Goal: Task Accomplishment & Management: Manage account settings

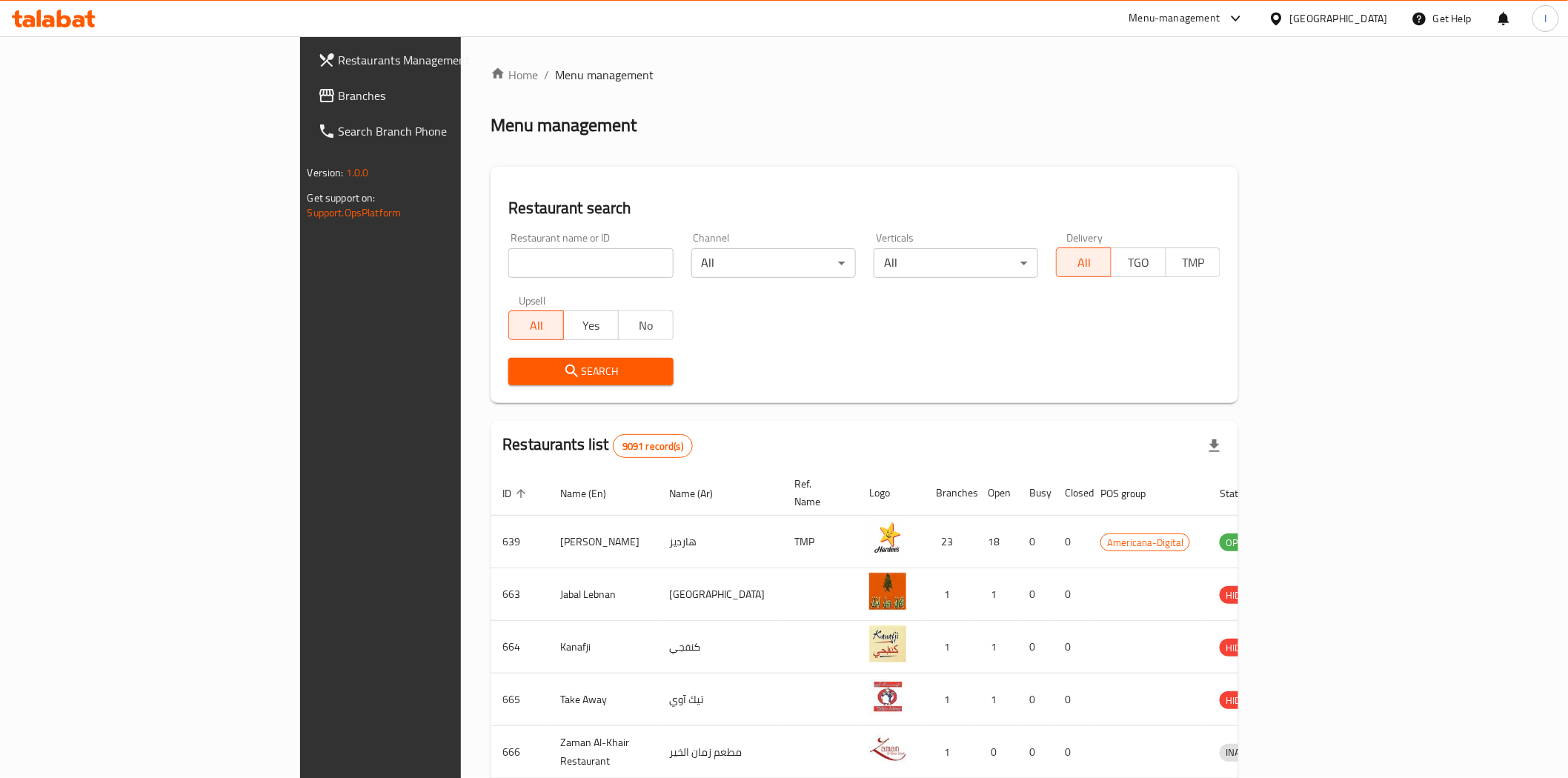
click at [508, 261] on input "search" at bounding box center [591, 263] width 164 height 30
paste input "699367"
type input "699367"
click at [520, 362] on span "Search" at bounding box center [591, 371] width 141 height 18
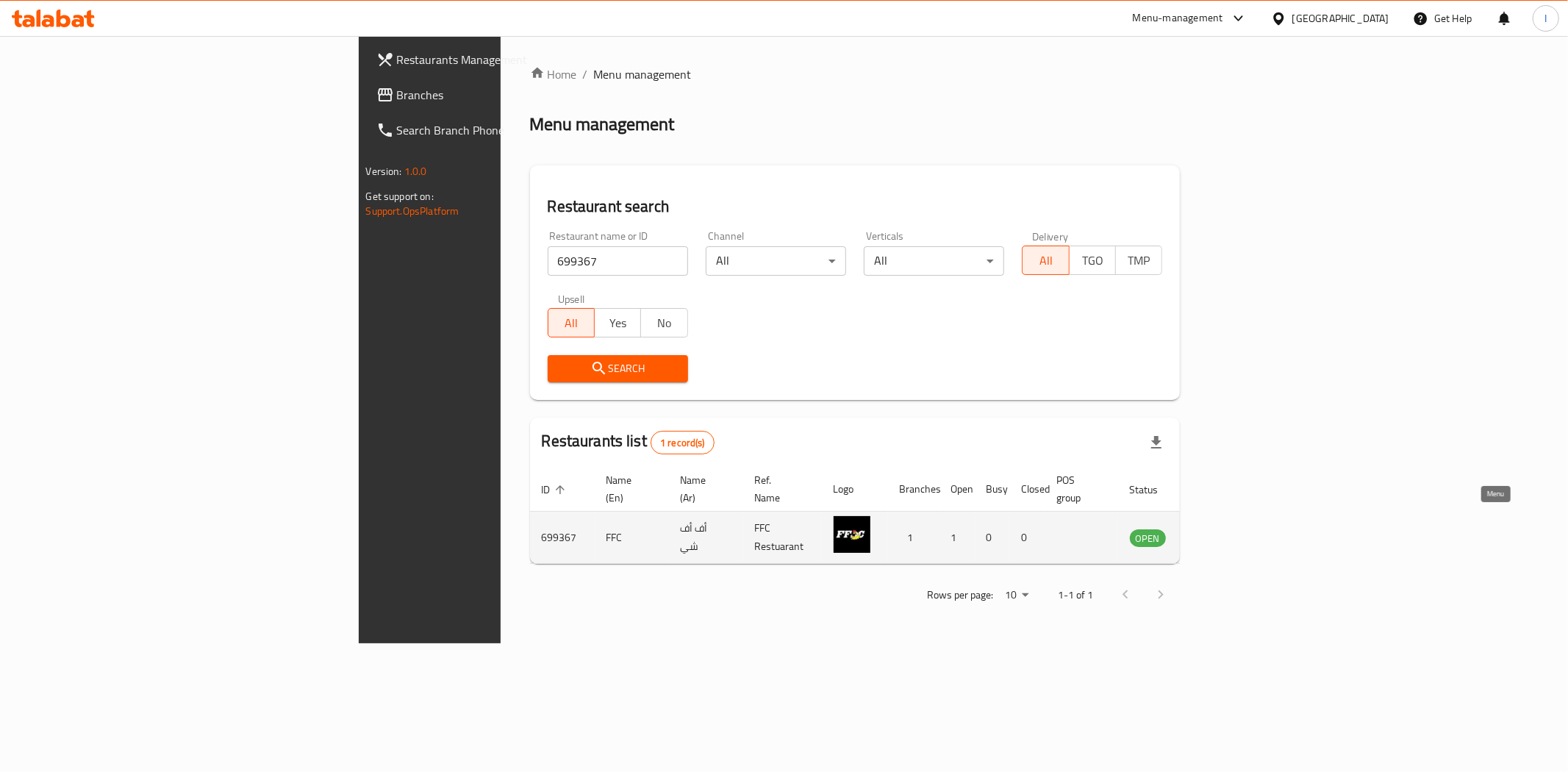
click at [1225, 528] on icon "enhanced table" at bounding box center [1216, 537] width 18 height 18
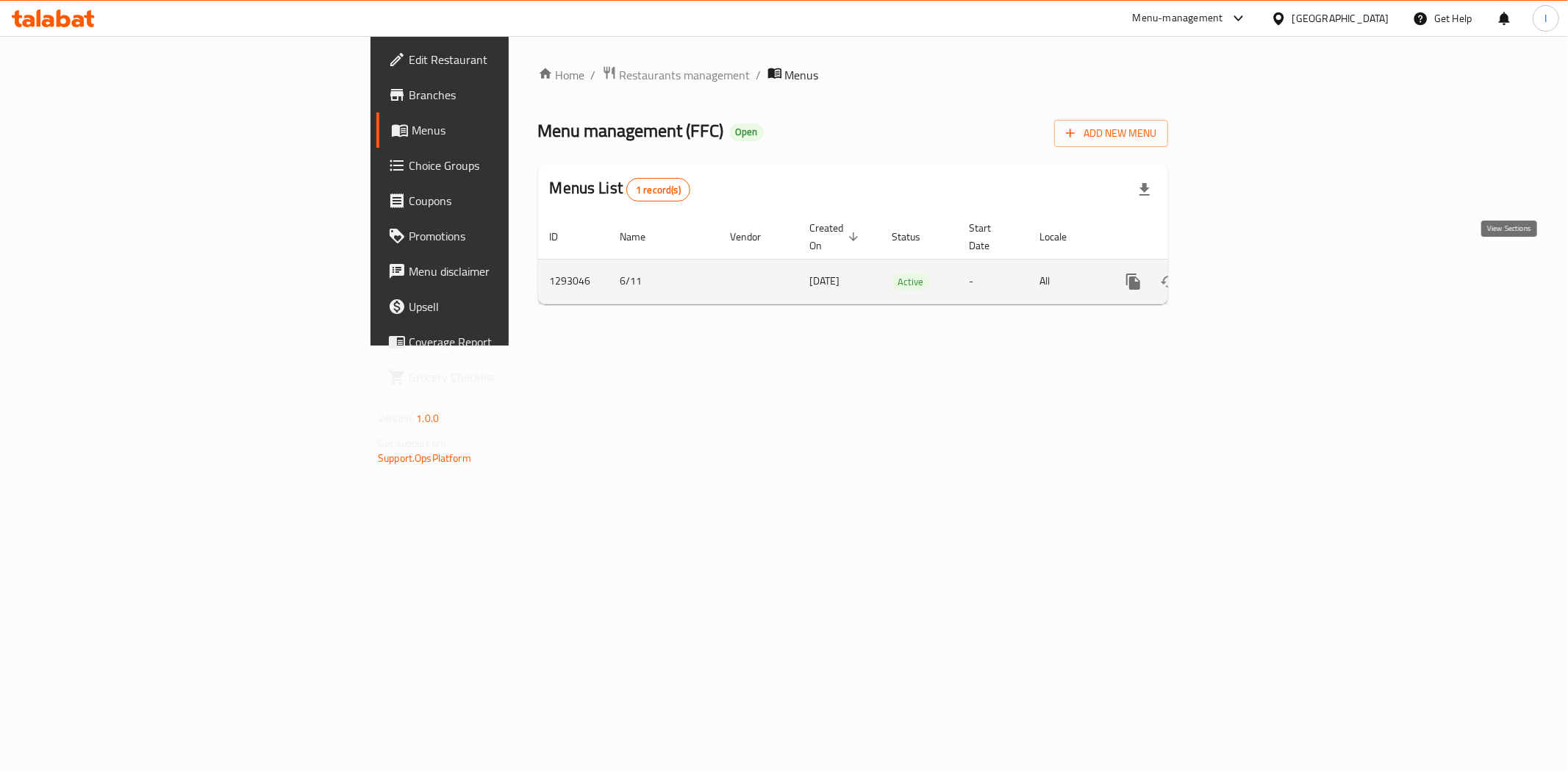
click at [1248, 272] on icon "enhanced table" at bounding box center [1239, 281] width 18 height 18
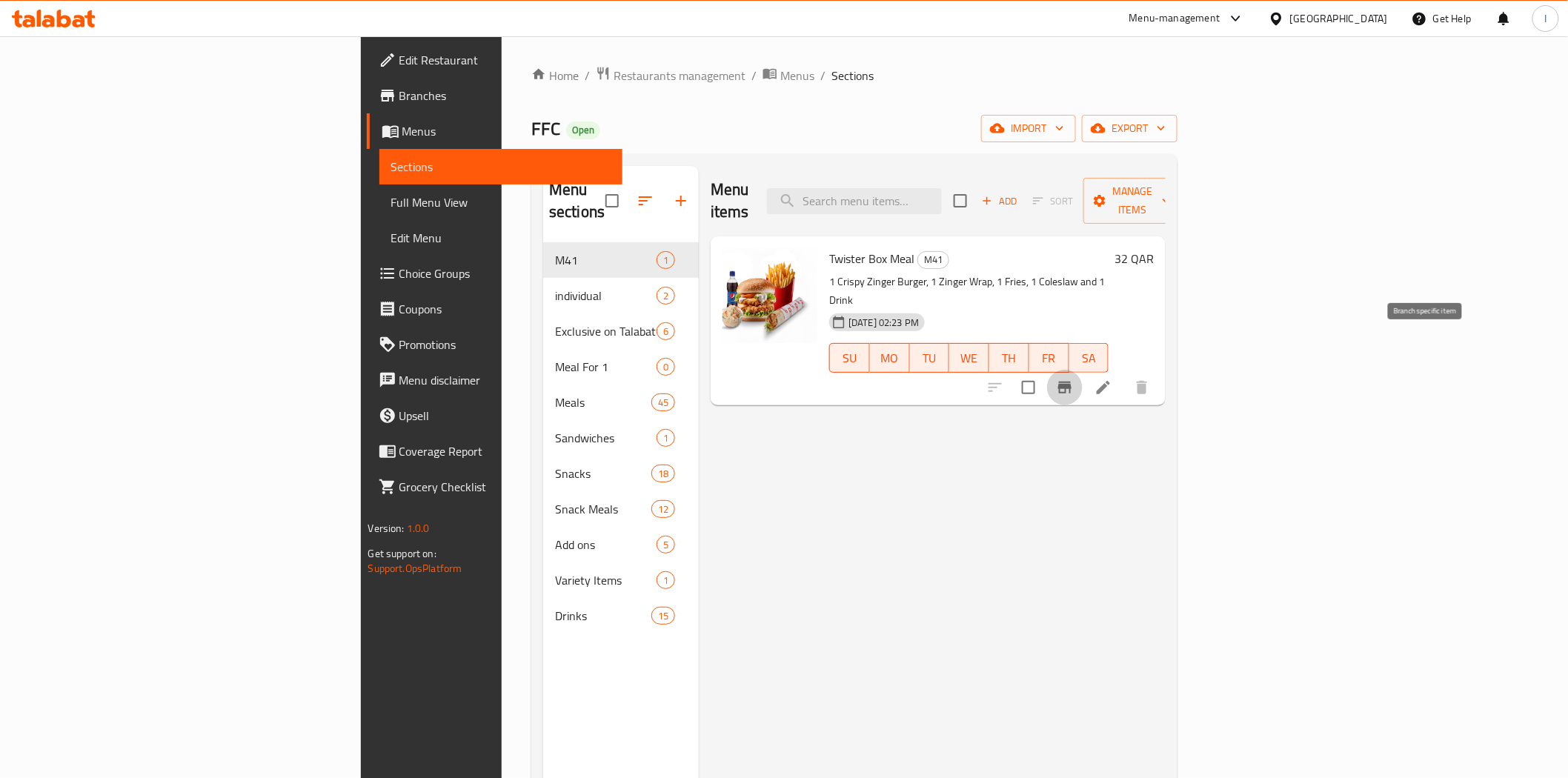
click at [1074, 379] on icon "Branch-specific-item" at bounding box center [1065, 387] width 18 height 18
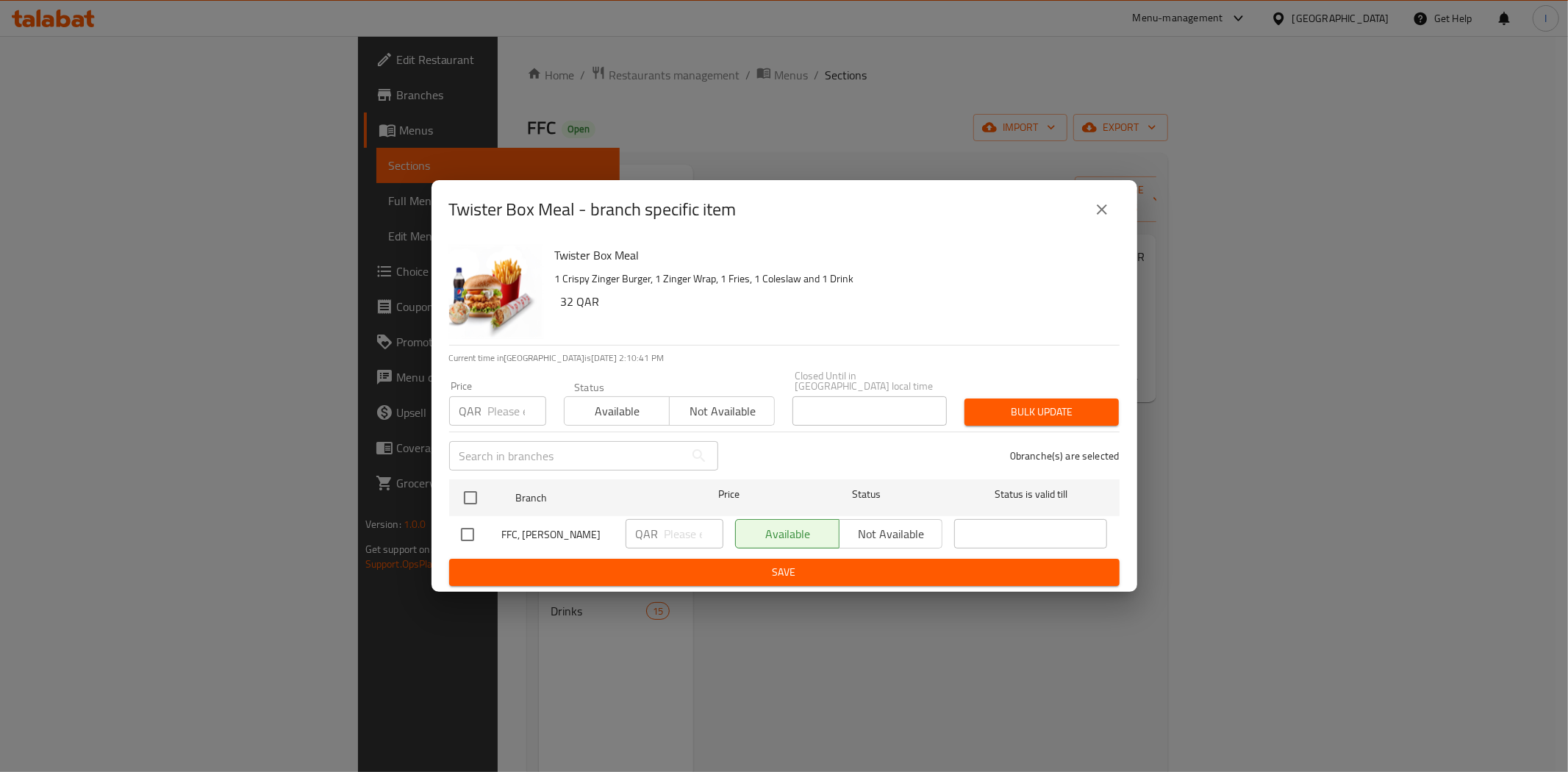
click at [1378, 456] on div "Twister Box Meal - branch specific item Twister Box Meal 1 Crispy Zinger Burger…" at bounding box center [784, 386] width 1568 height 772
click at [1097, 207] on icon "close" at bounding box center [1102, 209] width 18 height 18
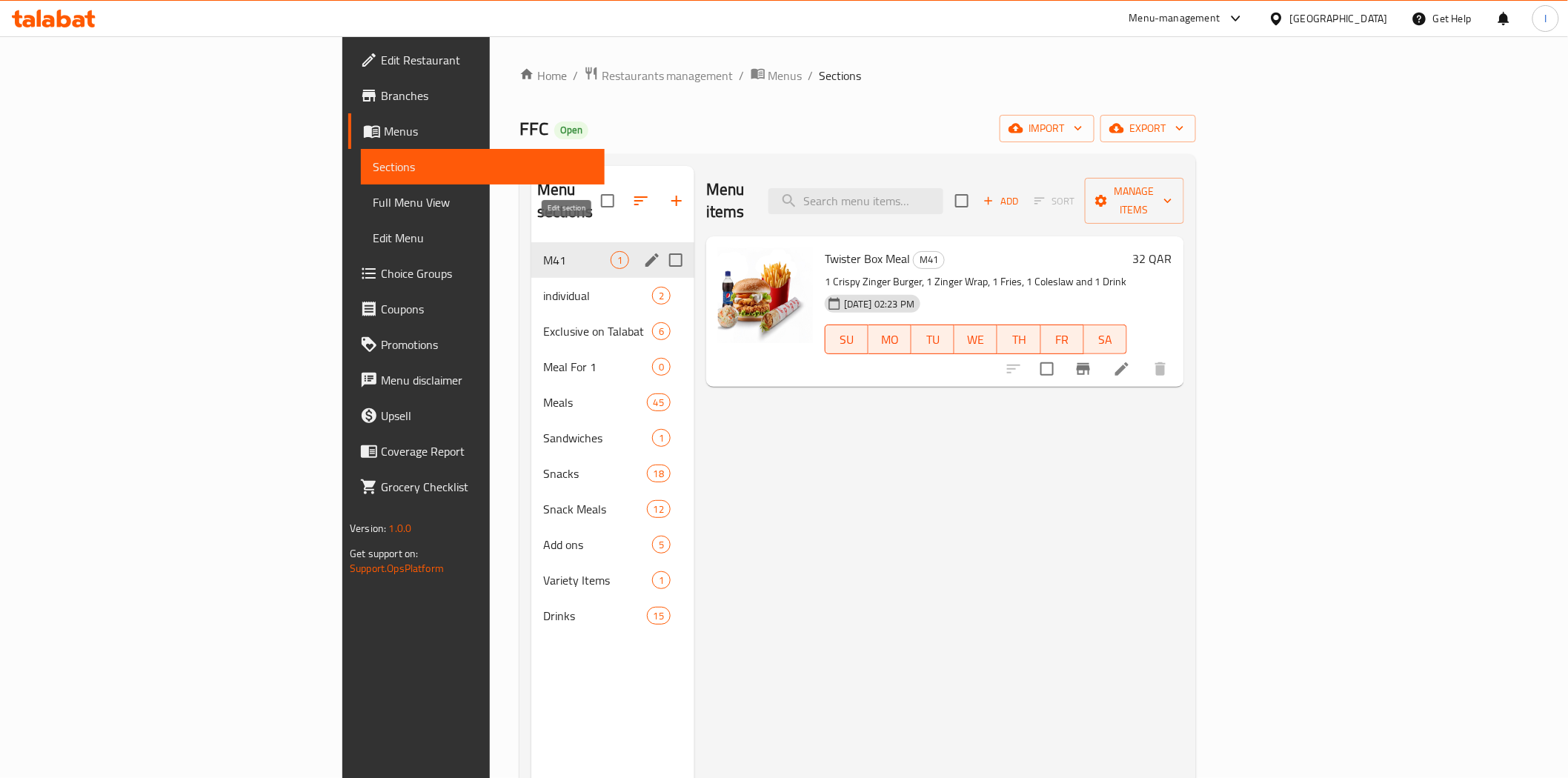
click at [643, 251] on icon "edit" at bounding box center [652, 260] width 18 height 18
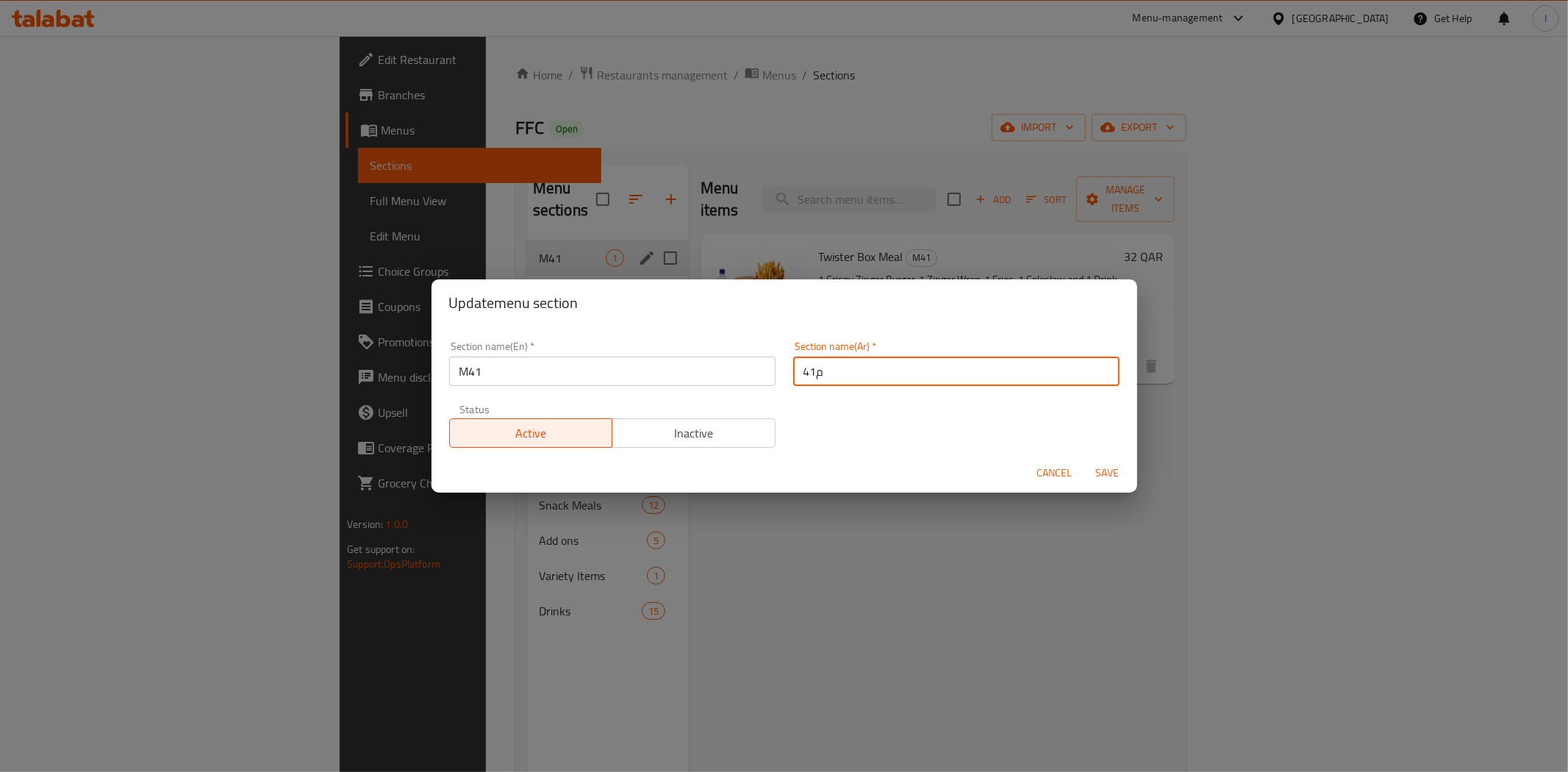
click at [844, 379] on input "م41" at bounding box center [956, 371] width 327 height 30
drag, startPoint x: 810, startPoint y: 372, endPoint x: 782, endPoint y: 378, distance: 28.6
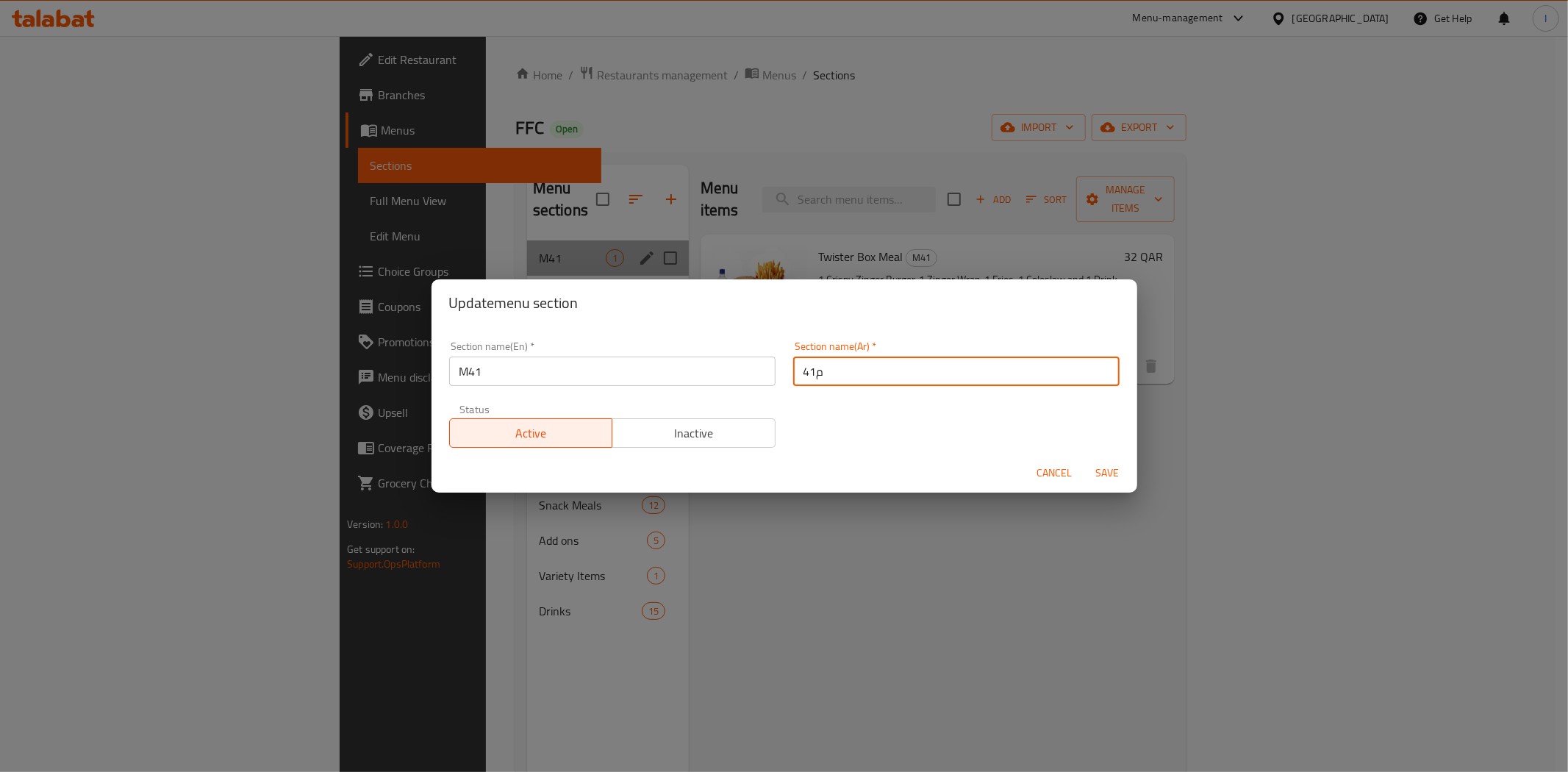
click at [784, 378] on div "Section name(Ar)   * م41 Section name(Ar) *" at bounding box center [956, 363] width 344 height 63
click at [1062, 469] on span "Cancel" at bounding box center [1054, 472] width 35 height 18
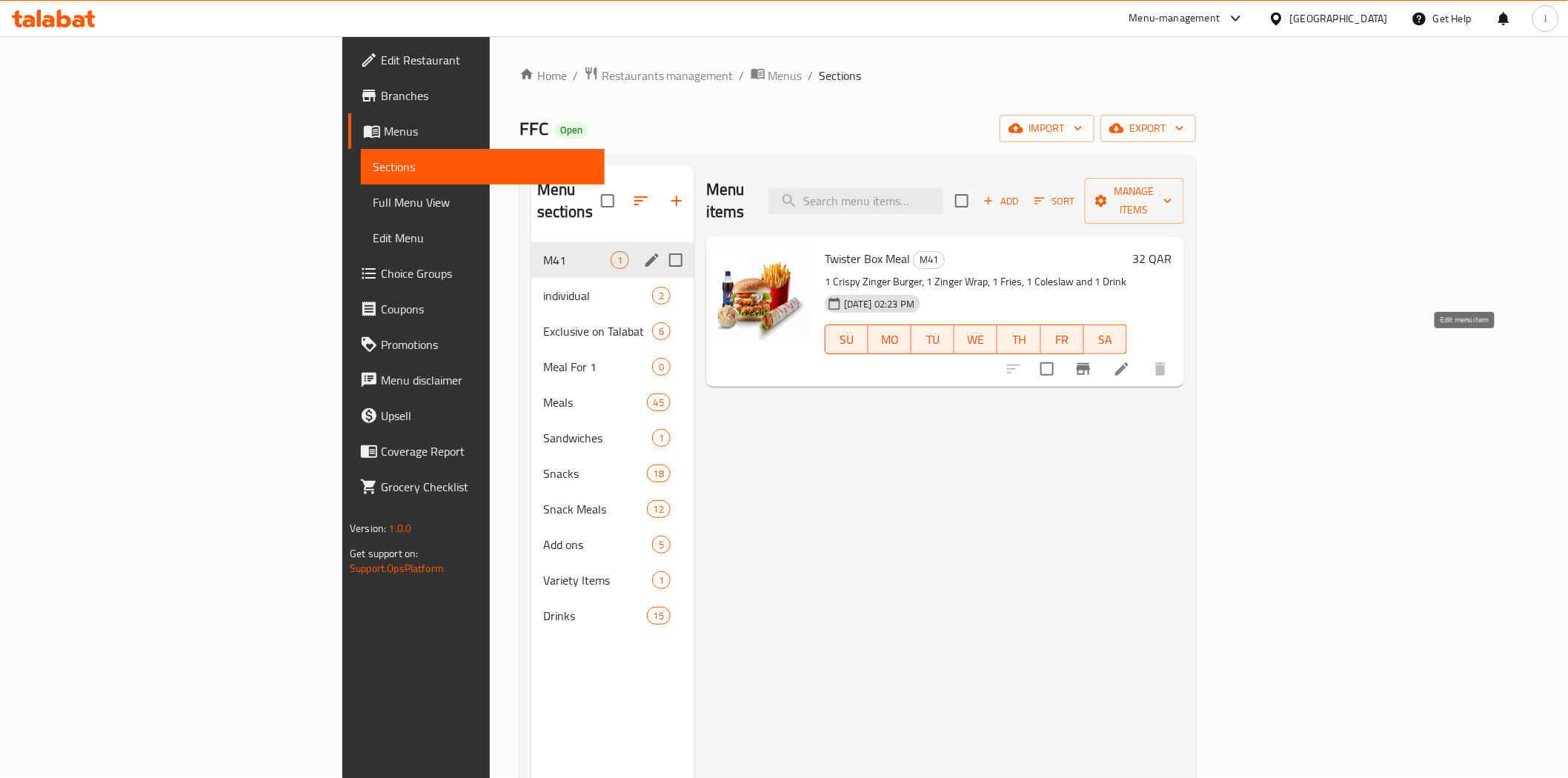
click at [1131, 360] on icon at bounding box center [1122, 368] width 18 height 18
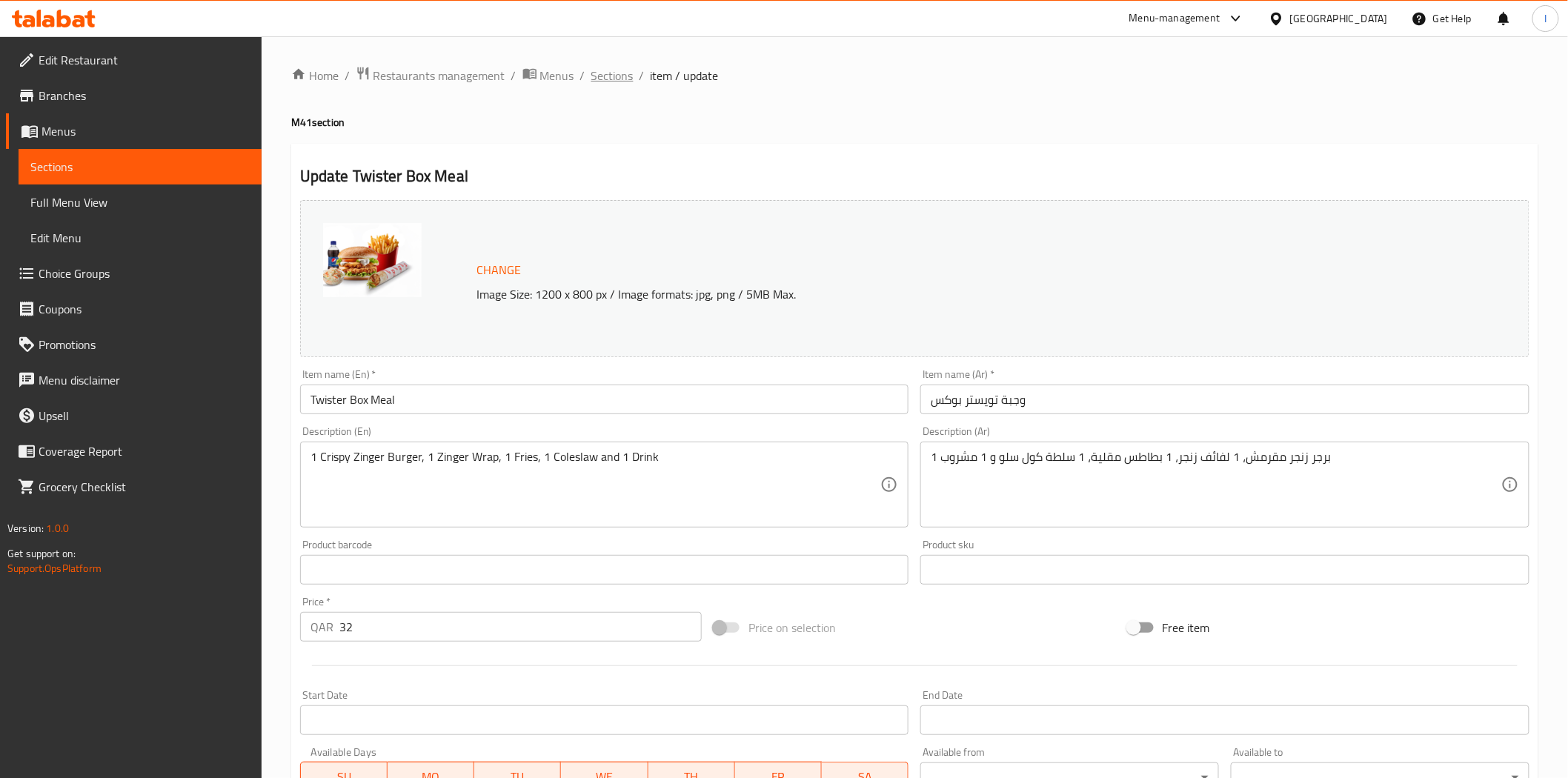
click at [613, 77] on span "Sections" at bounding box center [613, 75] width 43 height 18
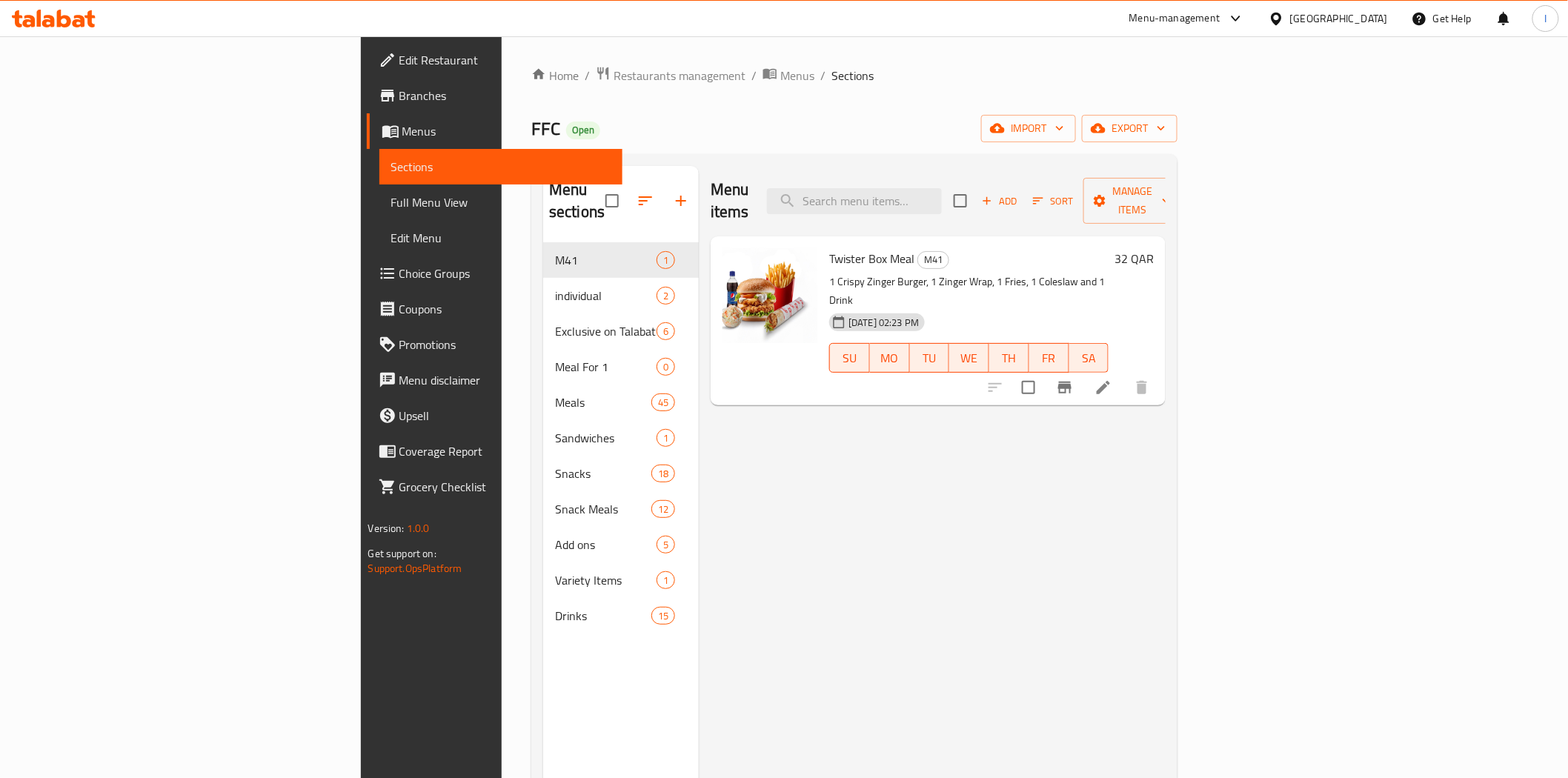
click at [1160, 369] on div at bounding box center [1068, 387] width 182 height 36
click at [1074, 379] on icon "Branch-specific-item" at bounding box center [1065, 387] width 18 height 18
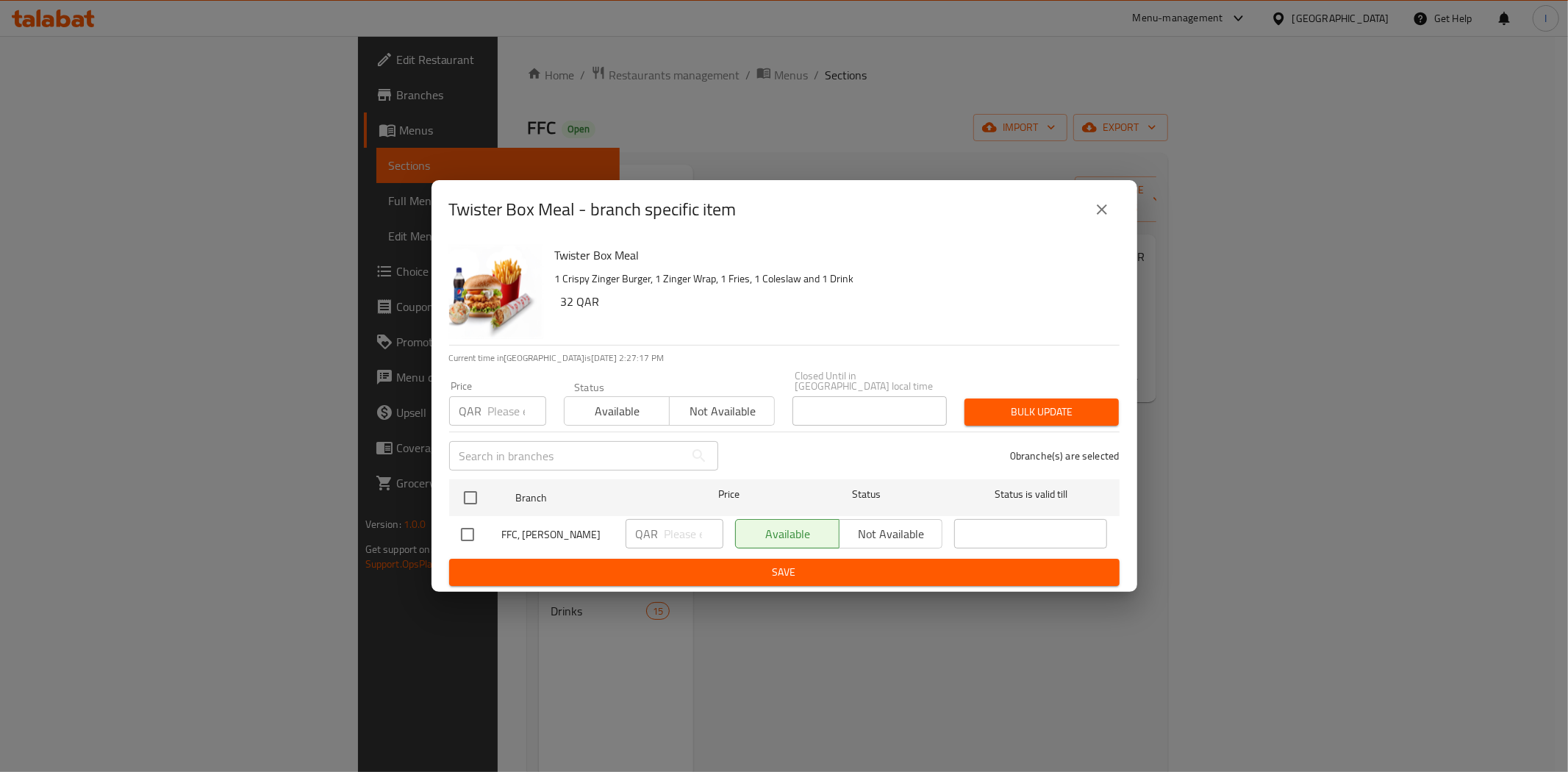
click at [581, 407] on span "Available" at bounding box center [616, 411] width 93 height 21
click at [645, 575] on span "Save" at bounding box center [785, 572] width 647 height 18
drag, startPoint x: 675, startPoint y: 599, endPoint x: 706, endPoint y: 568, distance: 43.8
click at [680, 593] on div "Twister Box Meal - branch specific item Twister Box Meal 1 Crispy Zinger Burger…" at bounding box center [784, 386] width 1568 height 772
click at [706, 568] on span "Save" at bounding box center [785, 572] width 647 height 18
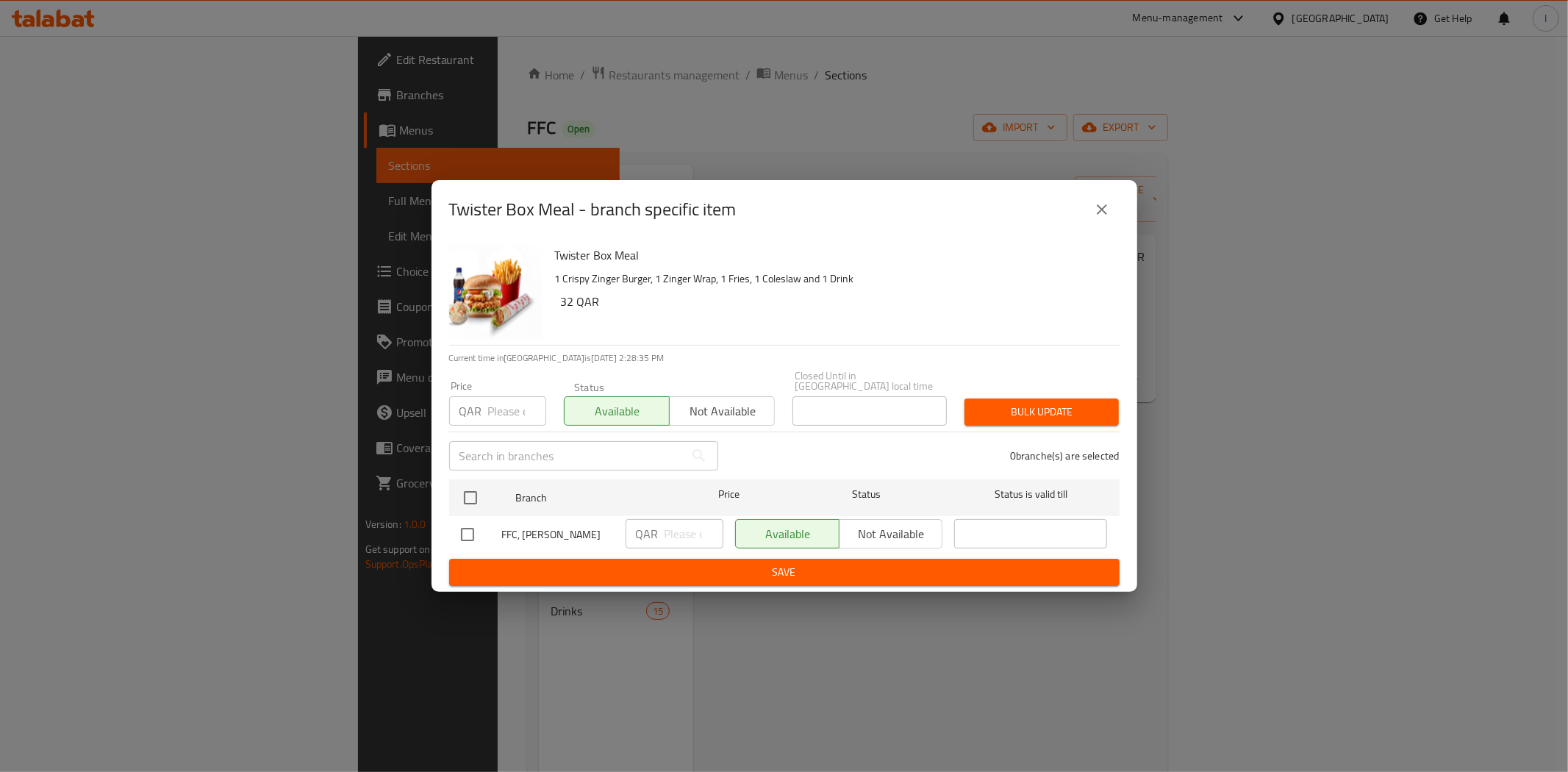
click at [975, 99] on div "Twister Box Meal - branch specific item Twister Box Meal 1 Crispy Zinger Burger…" at bounding box center [784, 386] width 1568 height 772
click at [1098, 210] on icon "close" at bounding box center [1102, 209] width 18 height 18
